Goal: Information Seeking & Learning: Learn about a topic

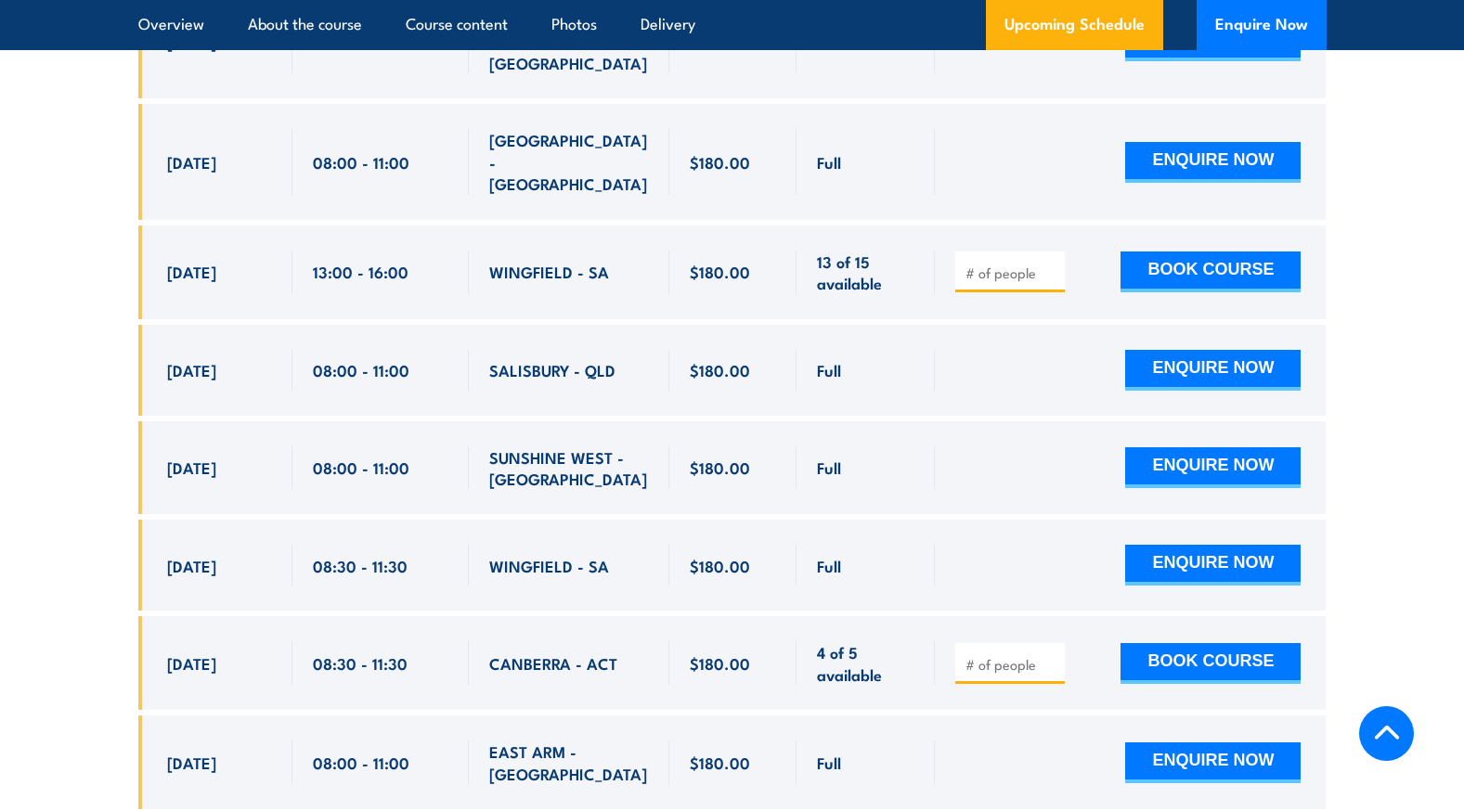
scroll to position [3991, 0]
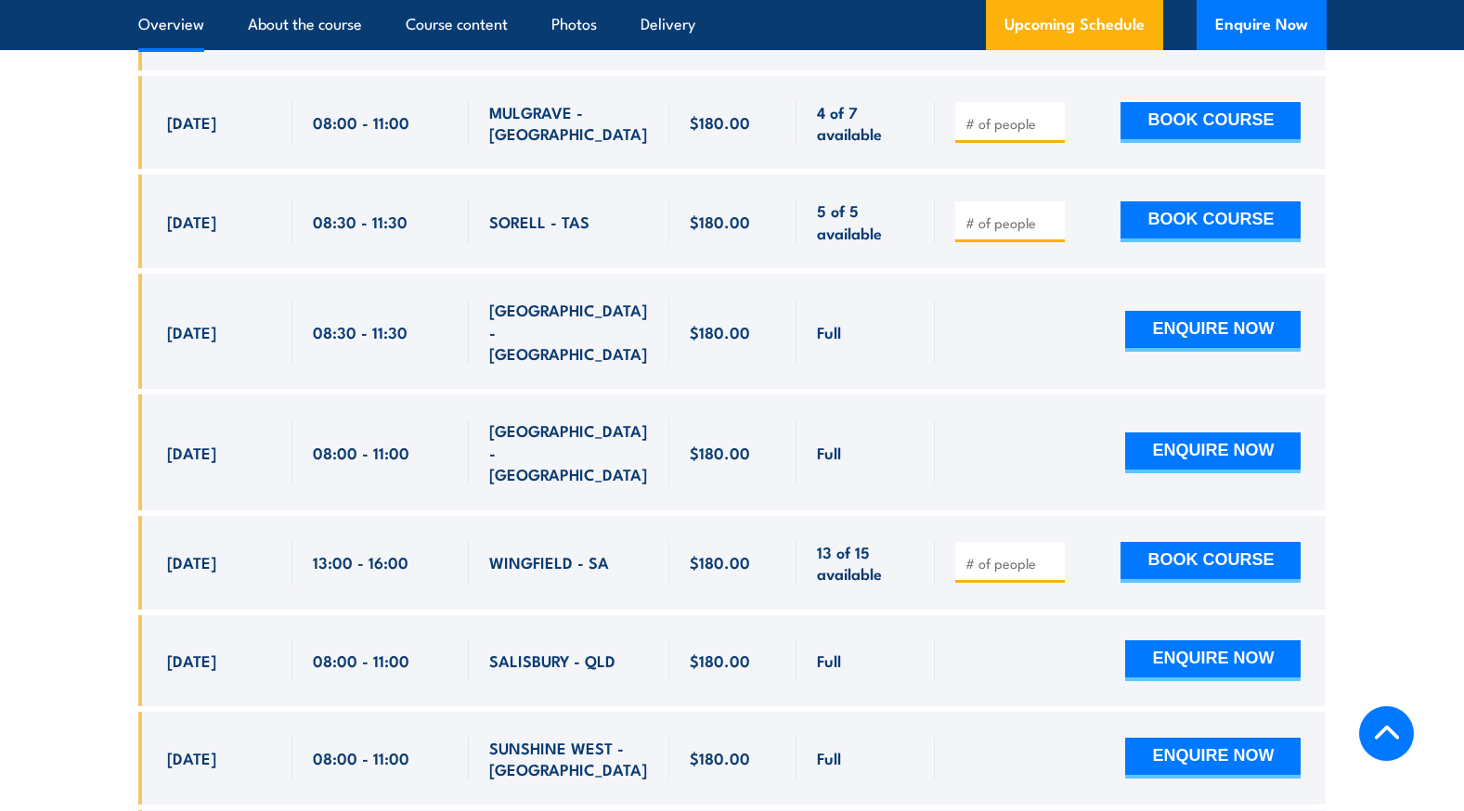
click at [186, 27] on link "Overview" at bounding box center [171, 24] width 66 height 49
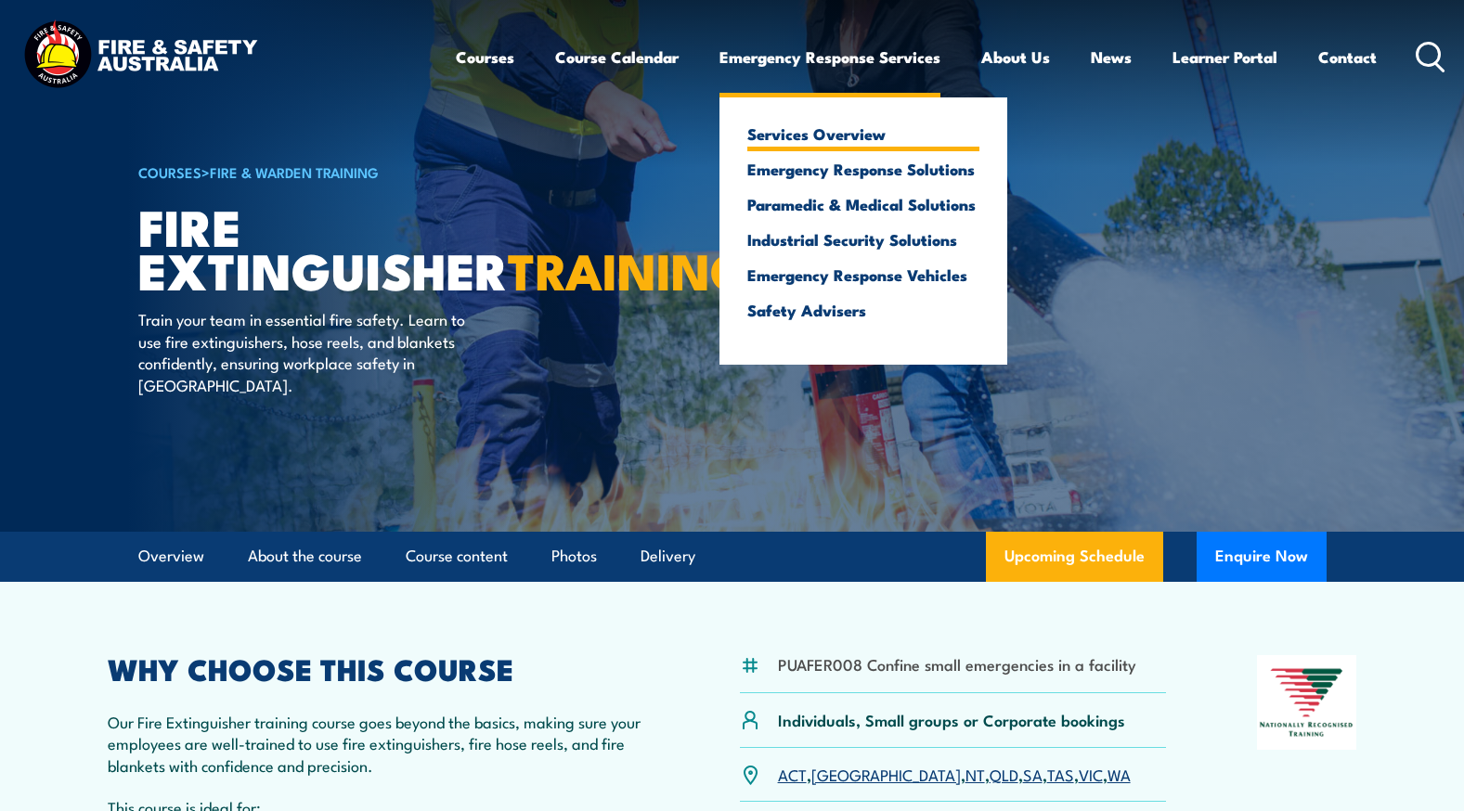
click at [841, 132] on link "Services Overview" at bounding box center [863, 133] width 232 height 17
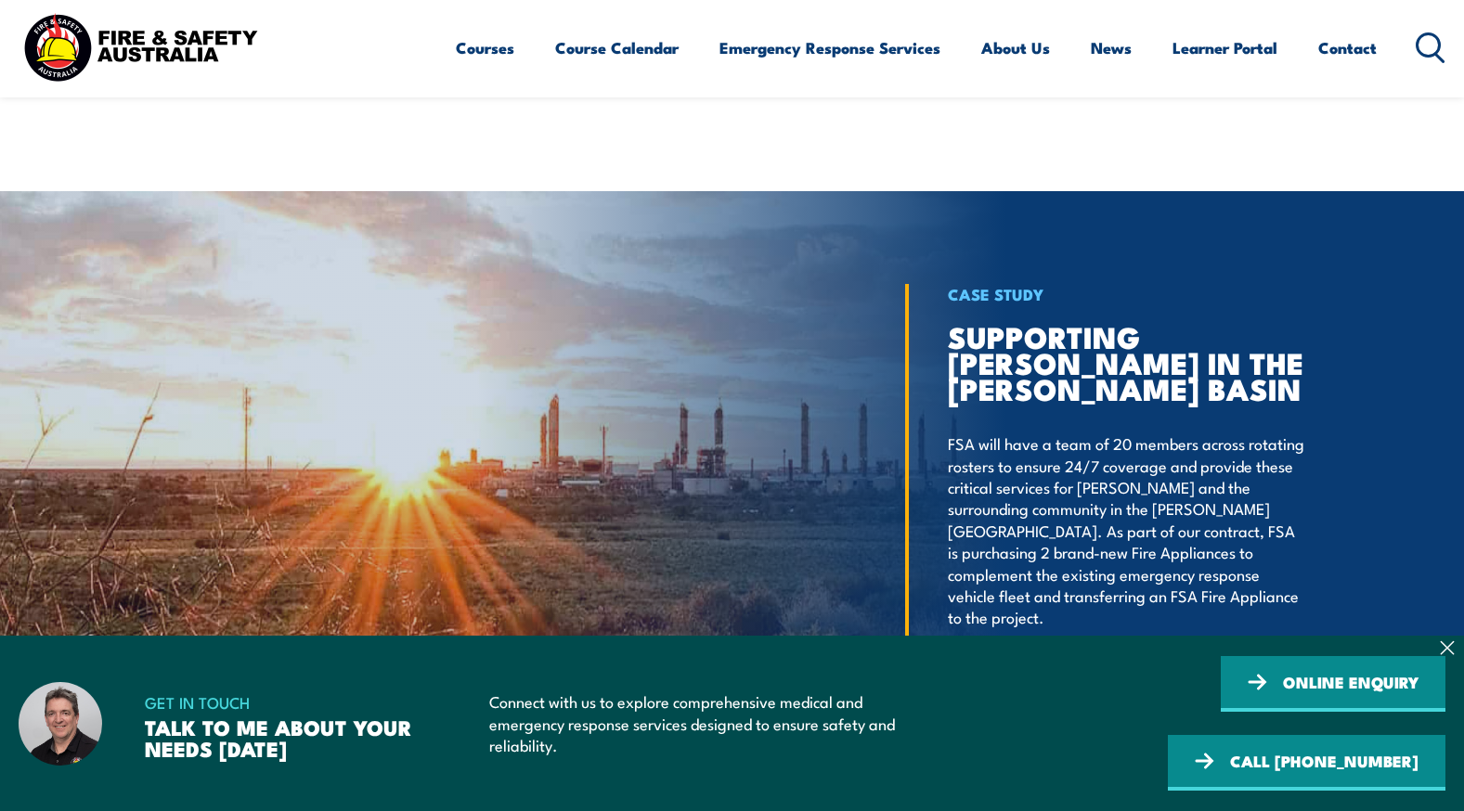
scroll to position [2970, 0]
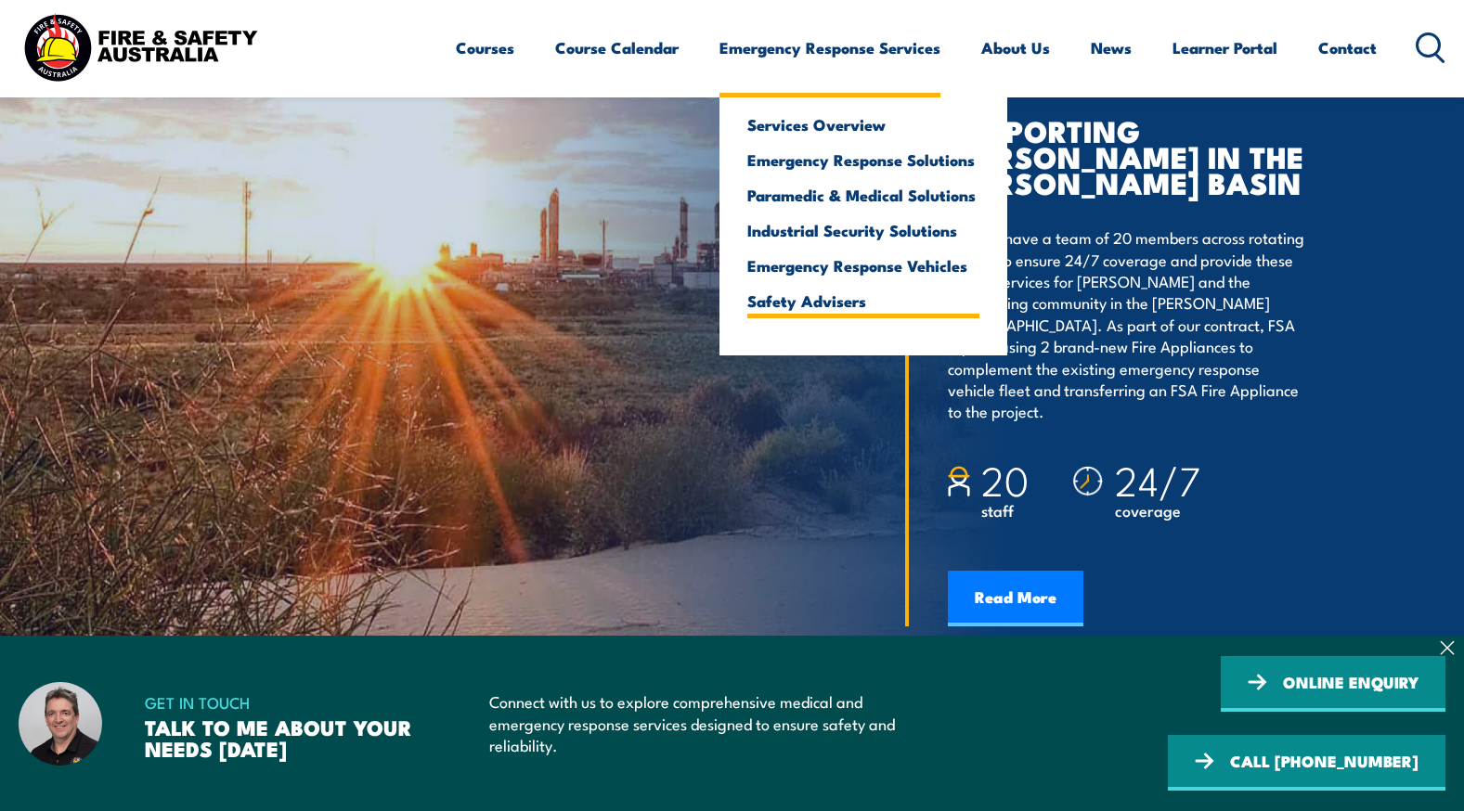
click at [829, 294] on link "Safety Advisers" at bounding box center [863, 300] width 232 height 17
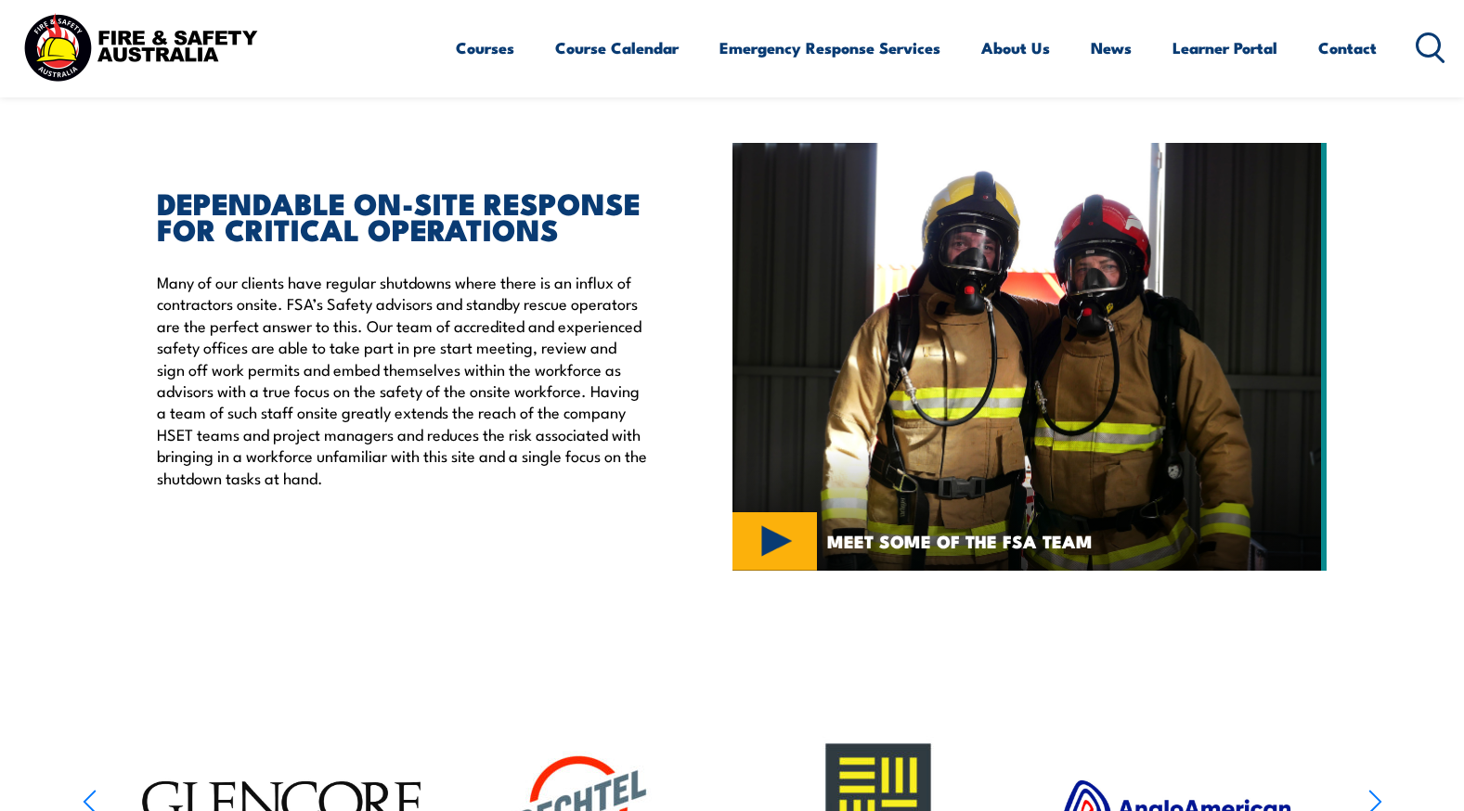
scroll to position [278, 0]
